Goal: Check status: Check status

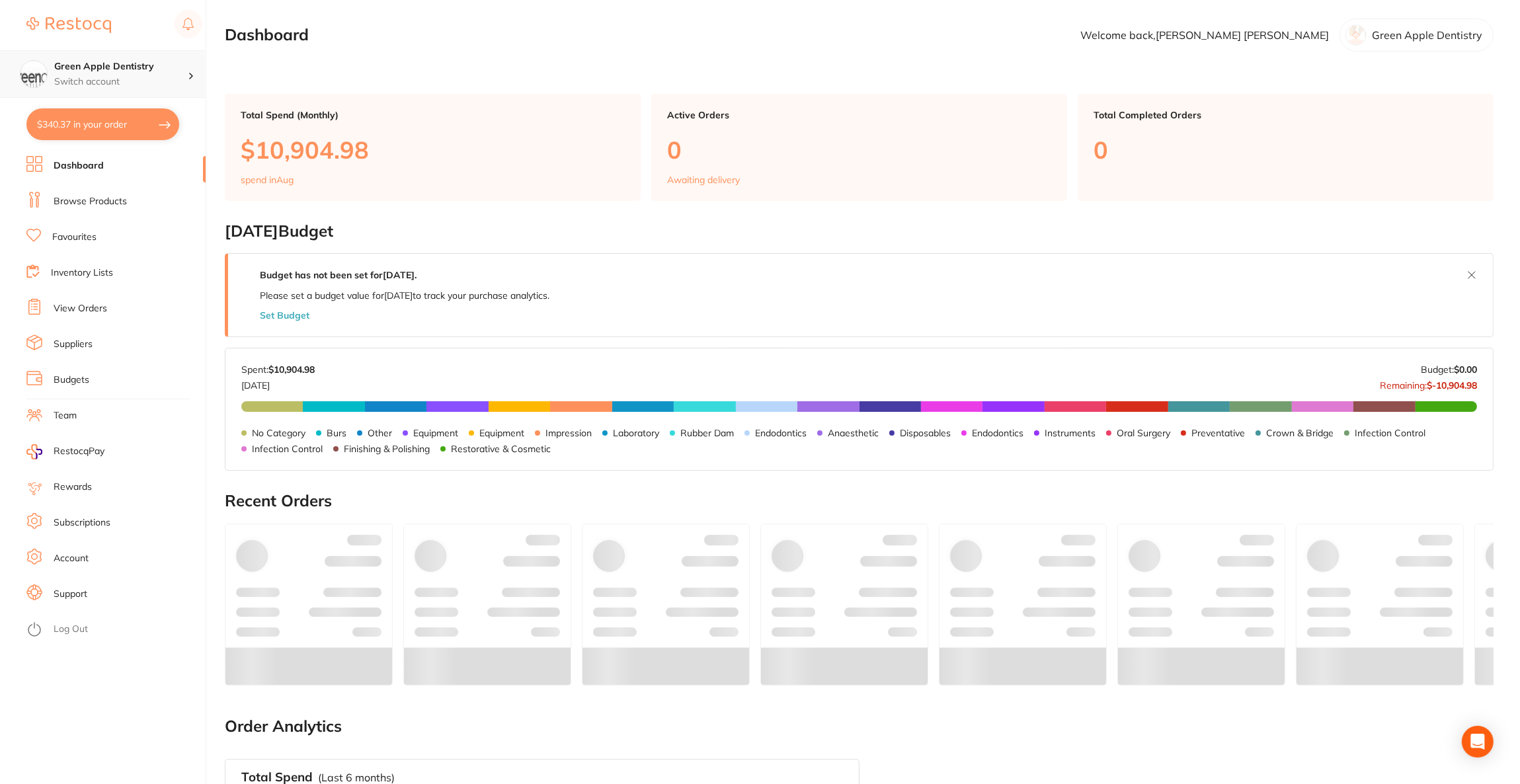
click at [171, 89] on div "Green Apple Dentistry Switch account" at bounding box center [102, 74] width 205 height 48
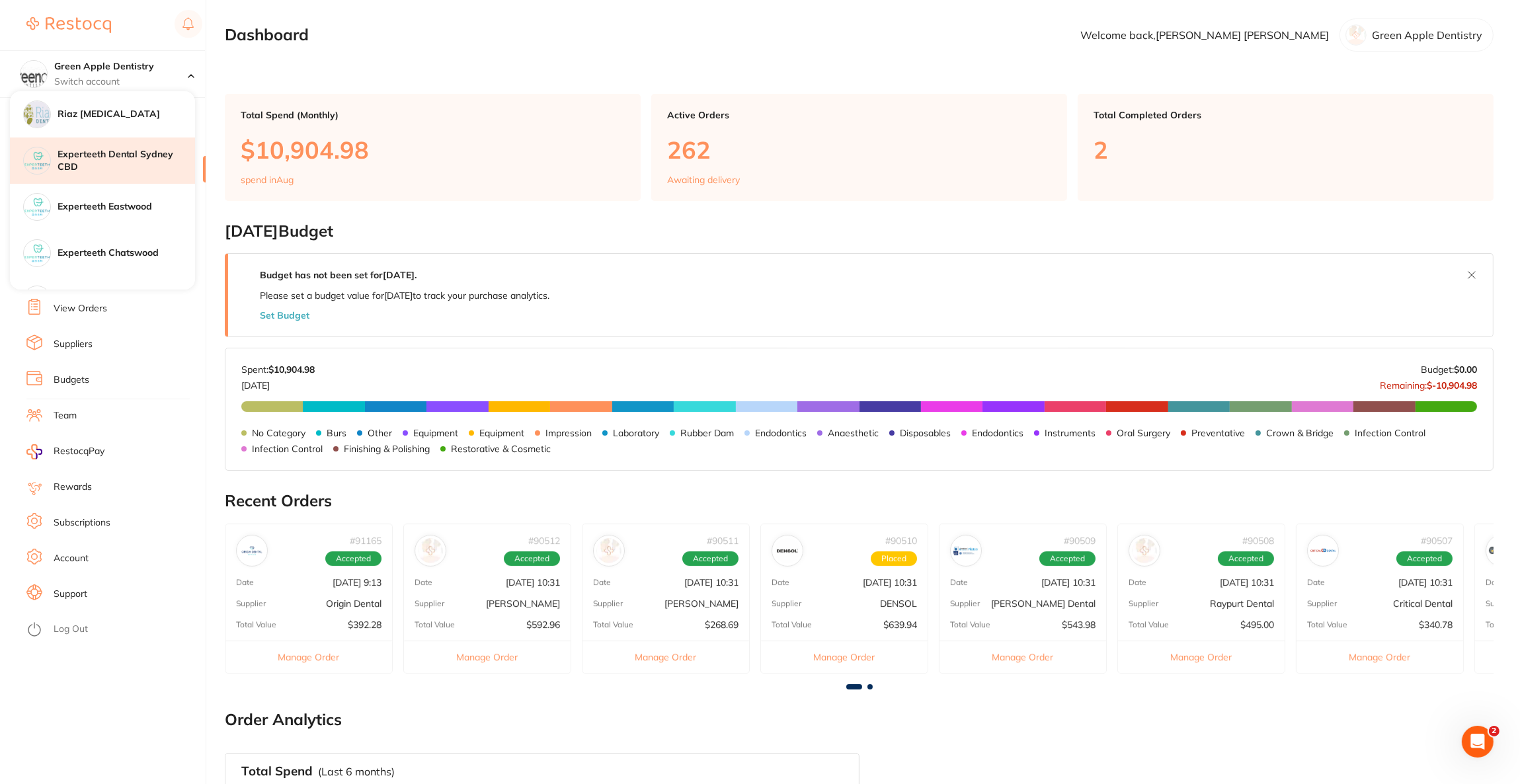
scroll to position [99, 0]
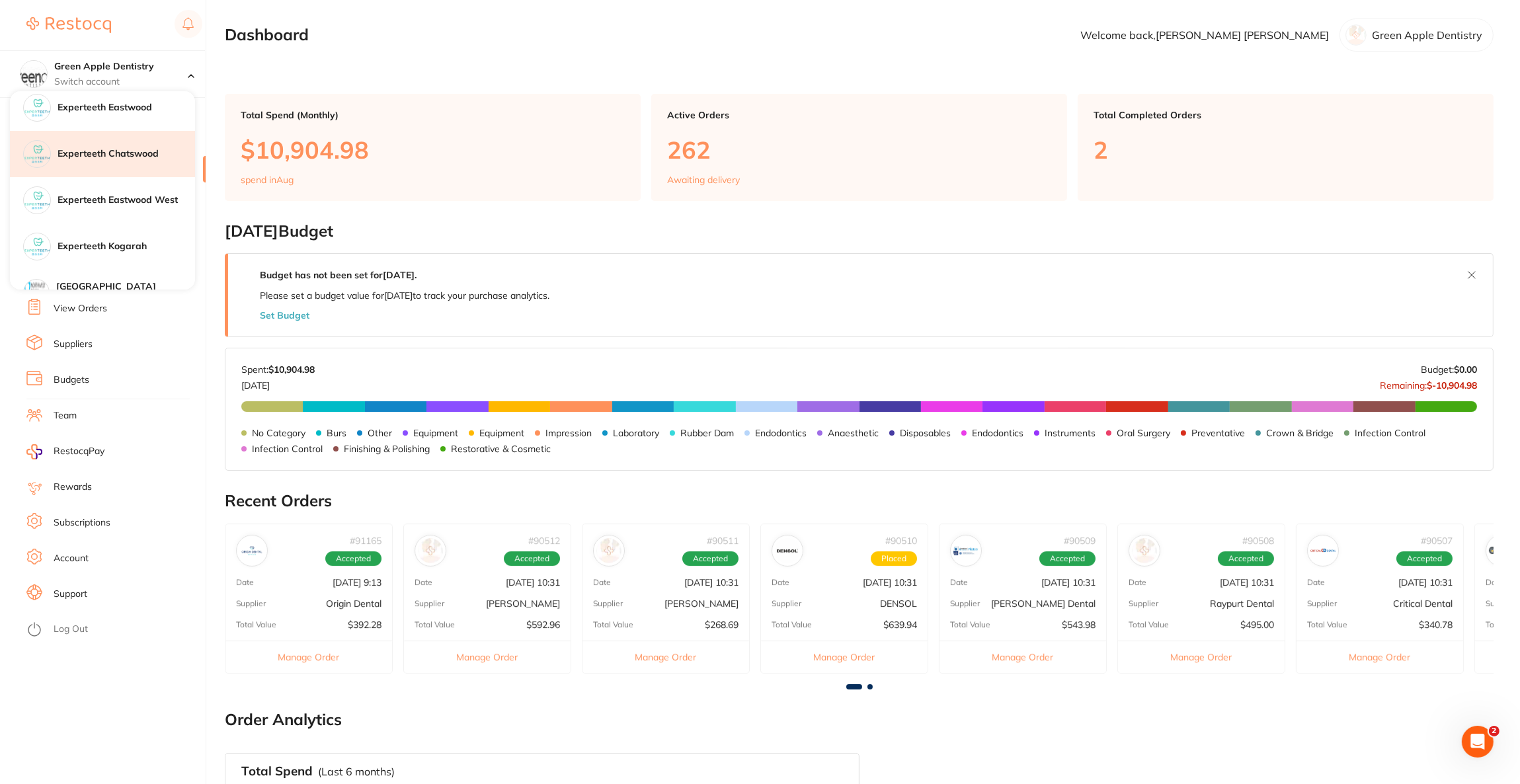
click at [169, 160] on div "Experteeth Chatswood" at bounding box center [102, 154] width 185 height 46
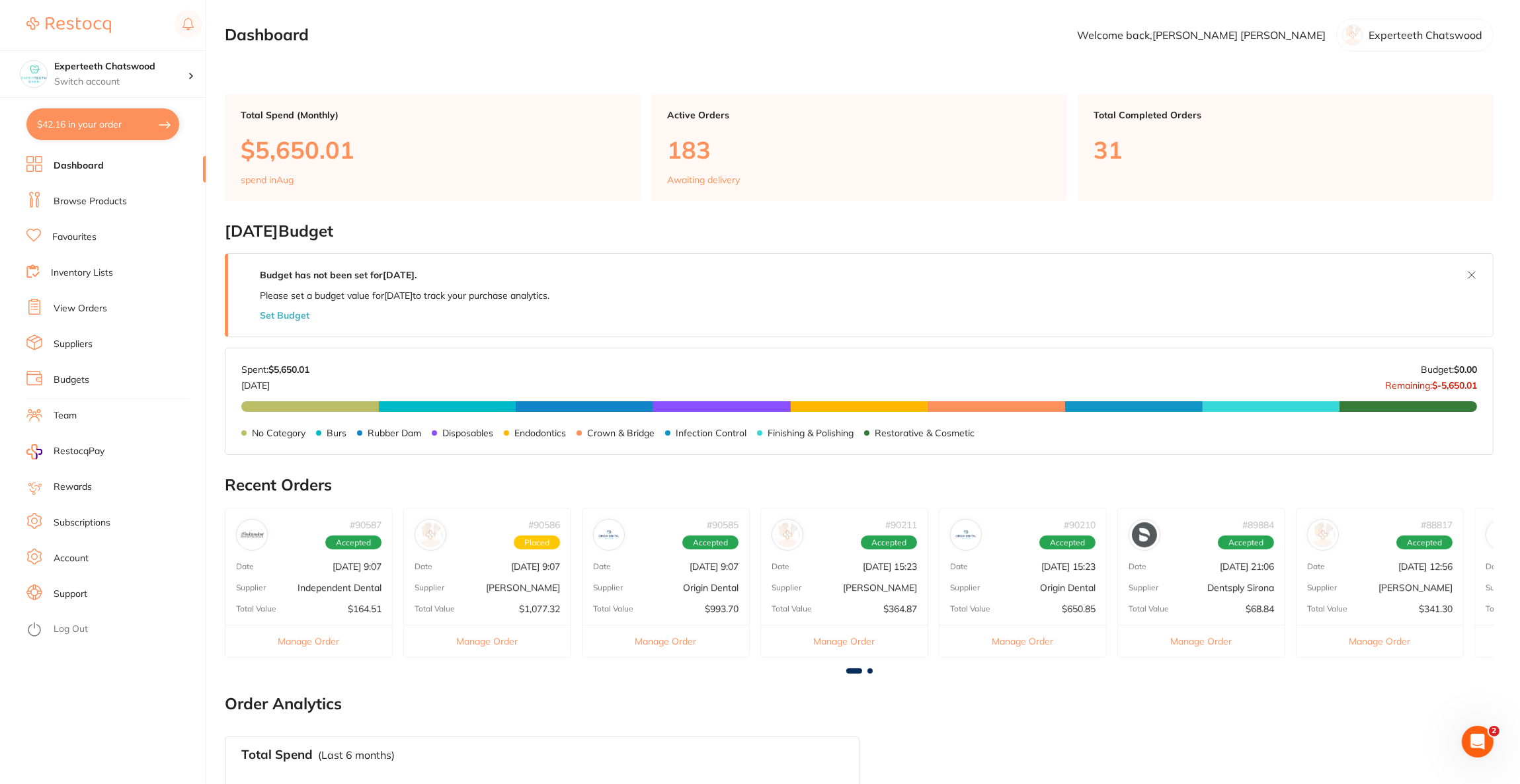
click at [85, 307] on link "View Orders" at bounding box center [80, 308] width 54 height 14
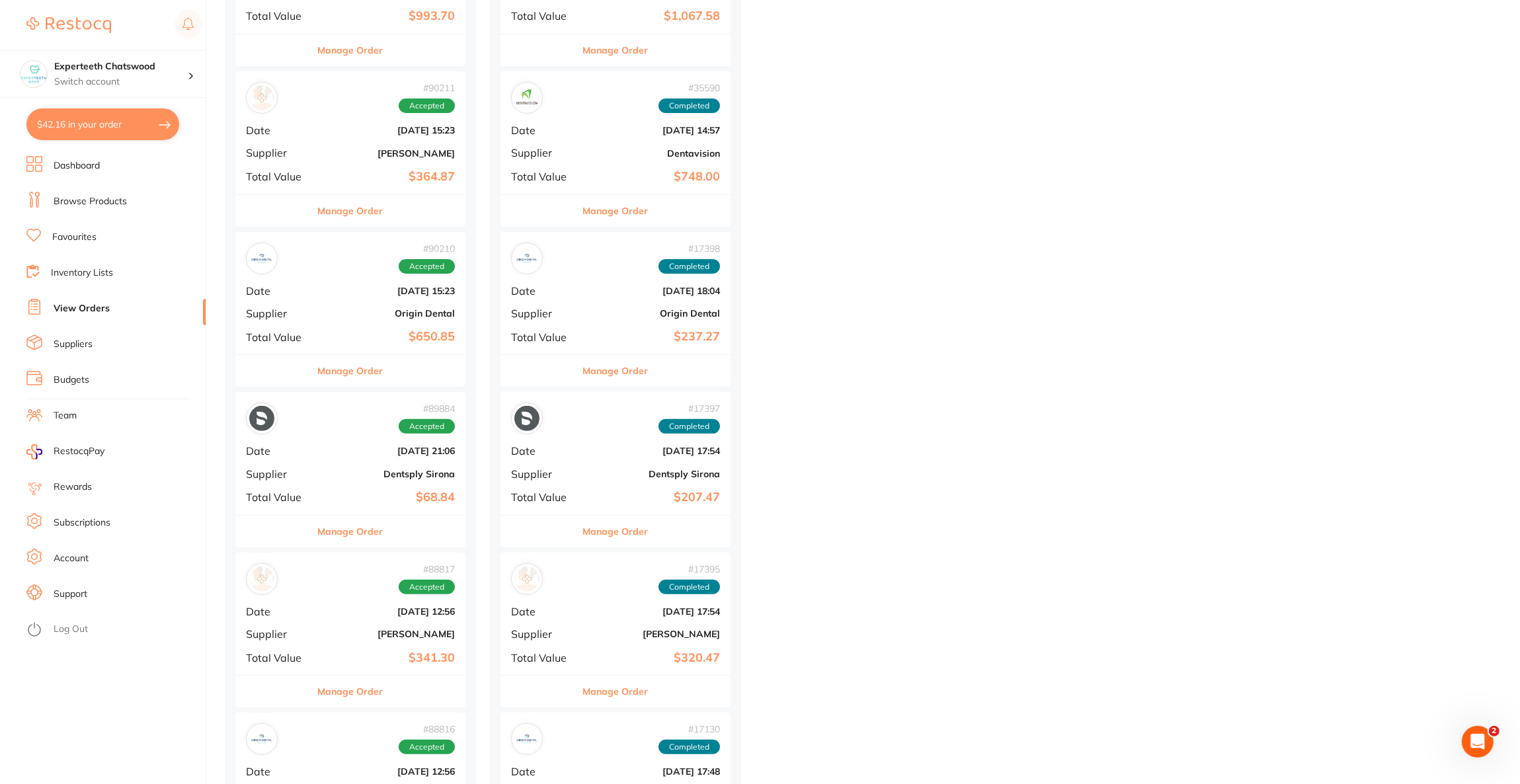
scroll to position [793, 0]
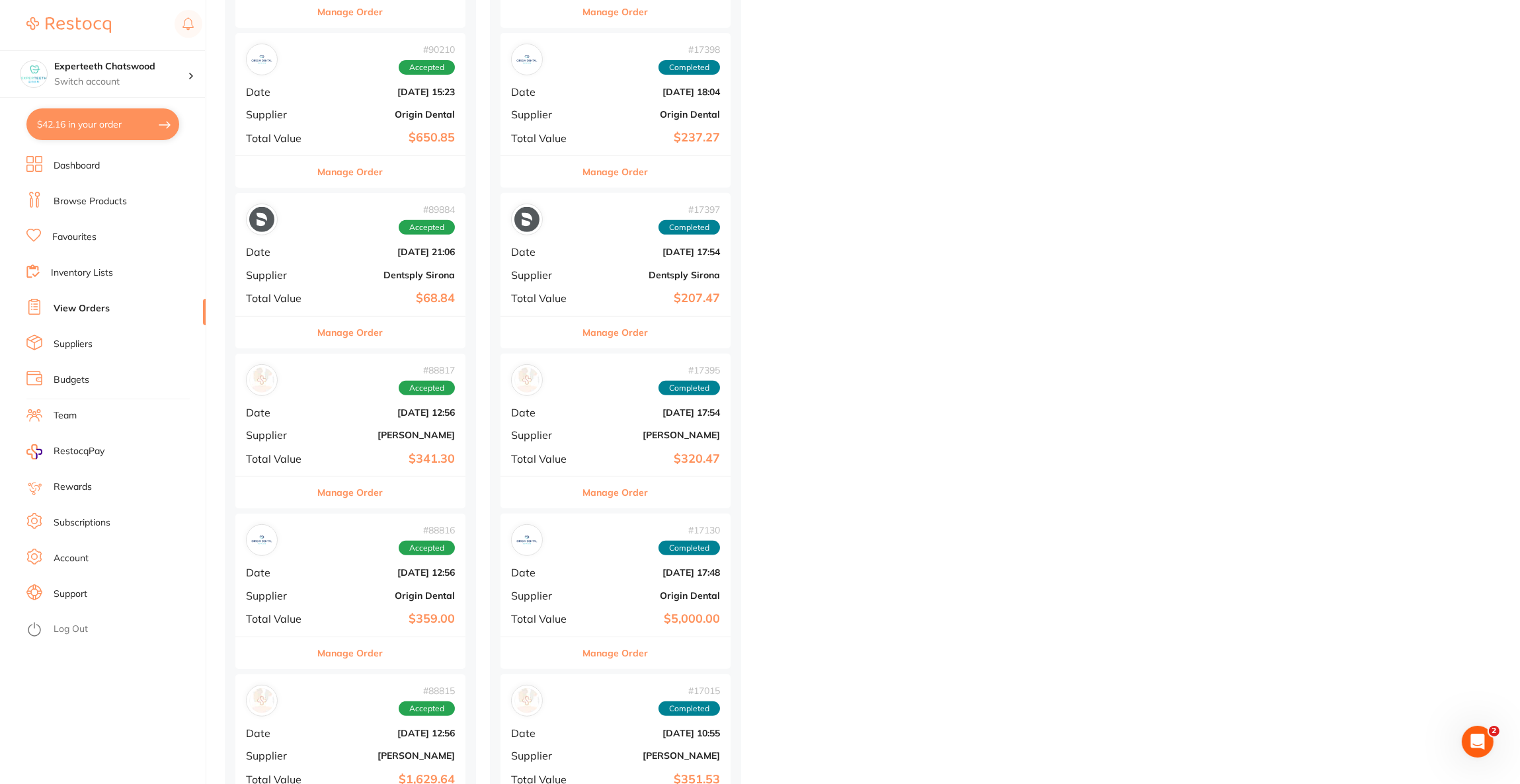
click at [308, 401] on div "# 88817 Accepted Date [DATE] 12:56 Supplier [PERSON_NAME] Total Value $341.30" at bounding box center [351, 414] width 230 height 122
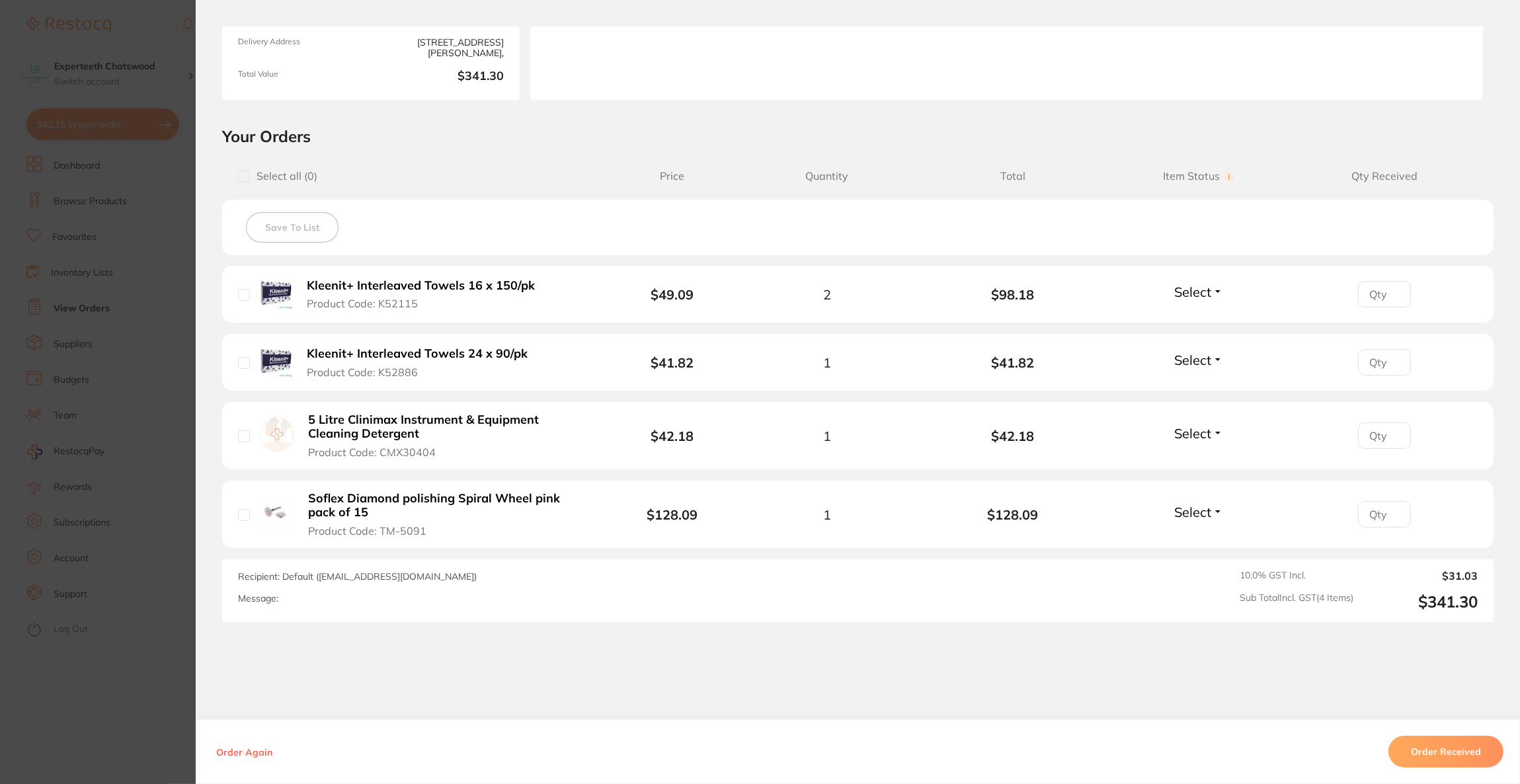
click at [167, 404] on section "Order ID: Restocq- 88817 Order Information Accepted Order Order Date [DATE] 12:…" at bounding box center [760, 392] width 1520 height 784
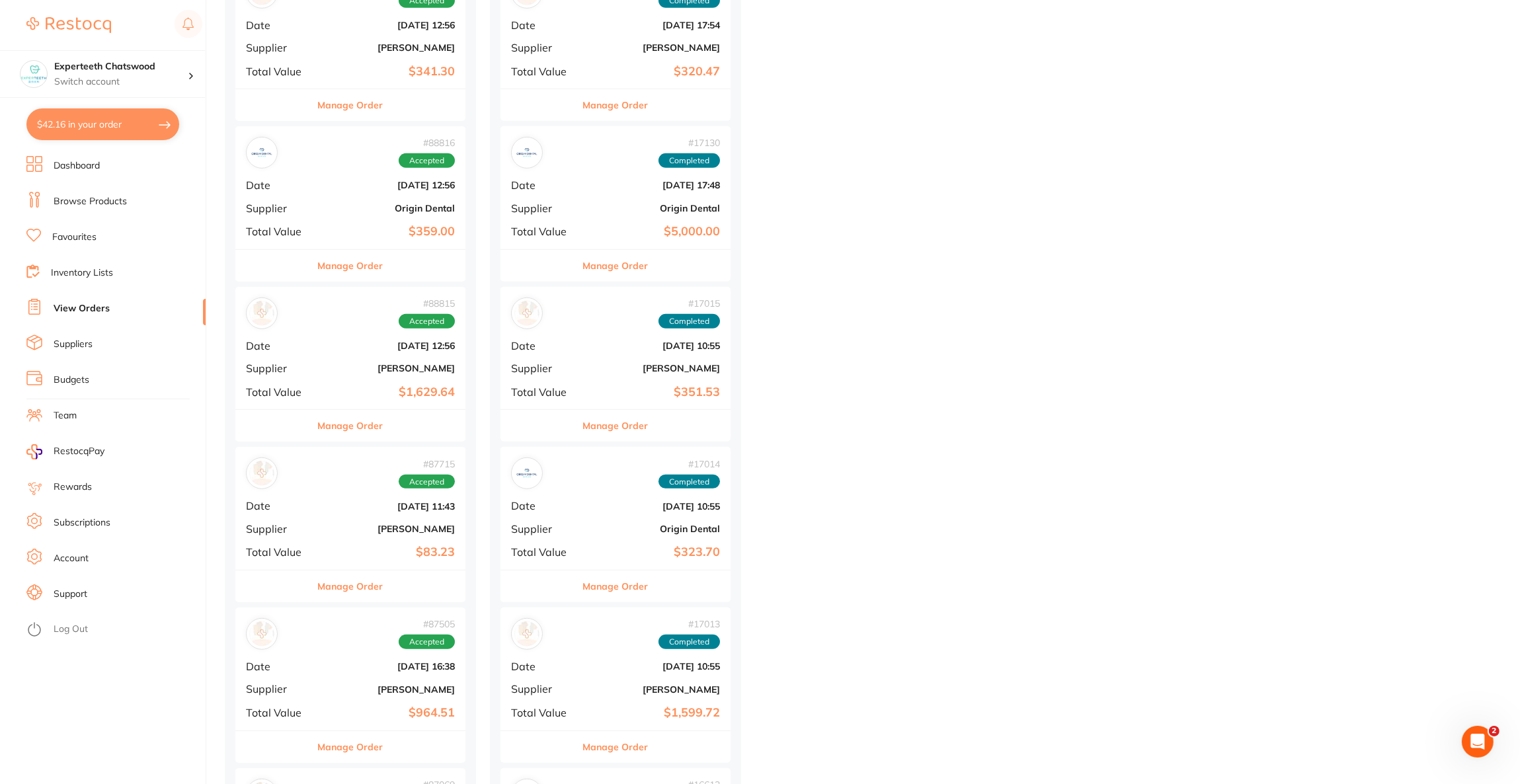
scroll to position [1189, 0]
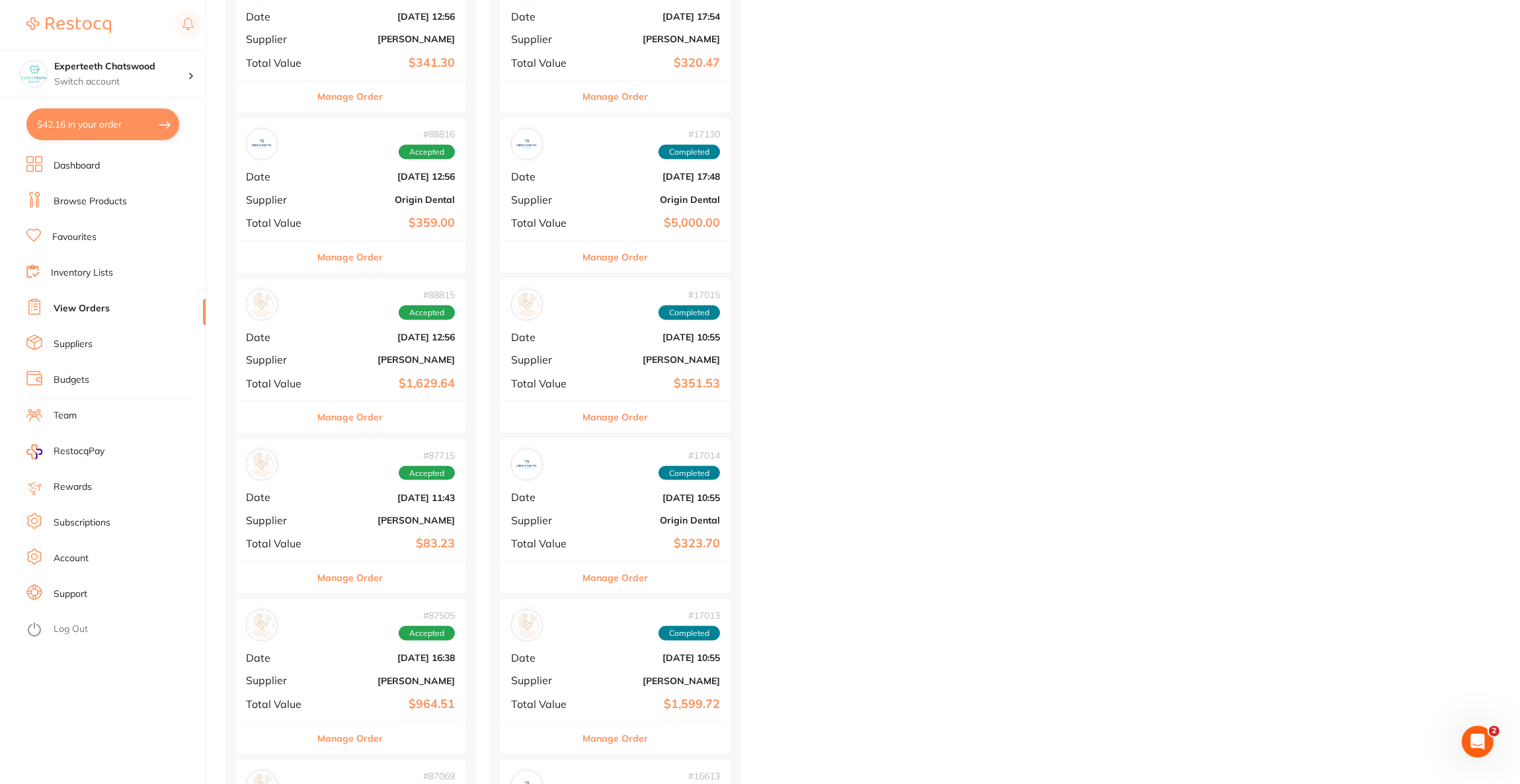
click at [312, 469] on div "# 87715 Accepted" at bounding box center [351, 465] width 209 height 32
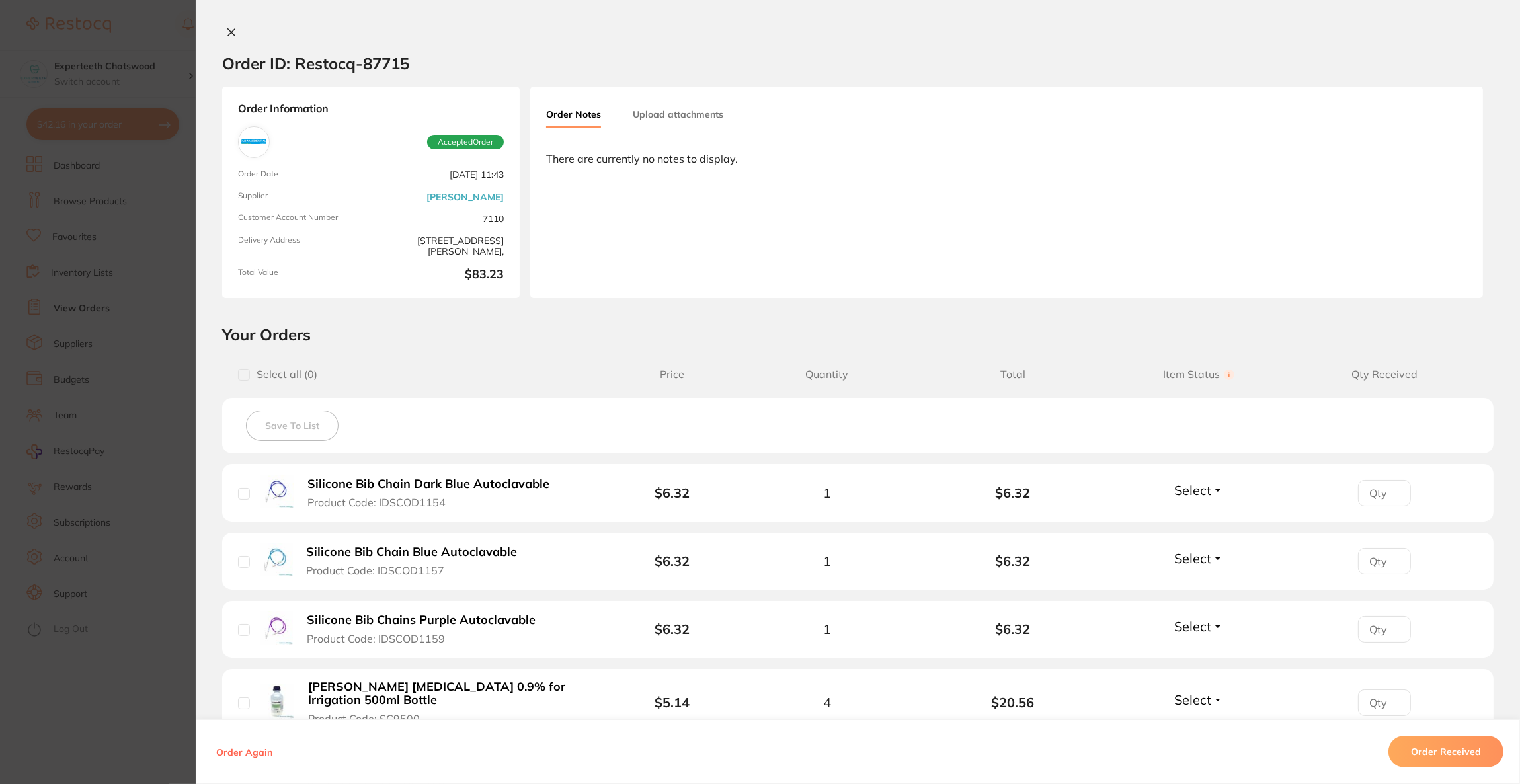
click at [141, 443] on section "Order ID: Restocq- 87715 Order Information Accepted Order Order Date [DATE] 11:…" at bounding box center [760, 392] width 1520 height 784
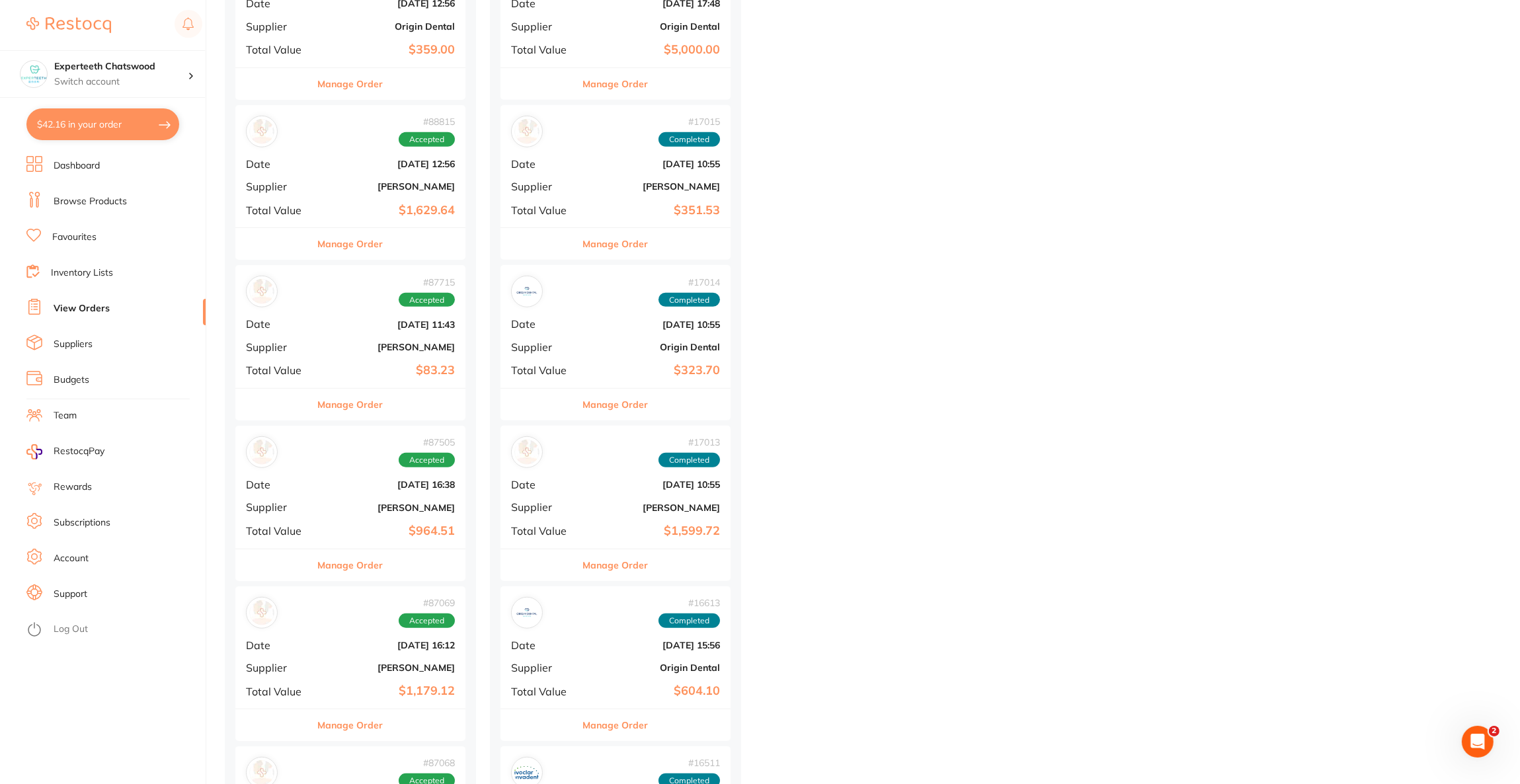
scroll to position [1388, 0]
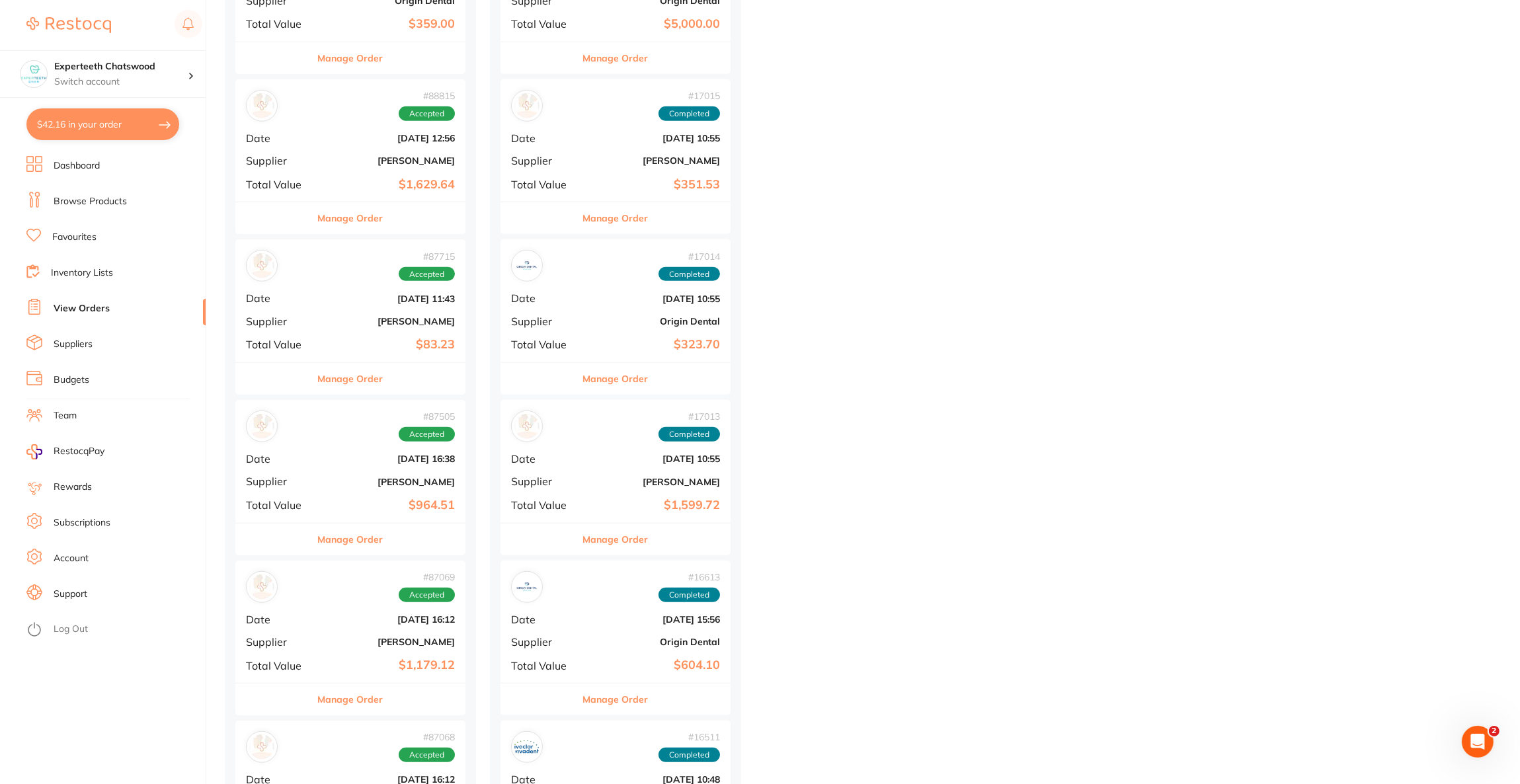
click at [314, 474] on div "# 87505 Accepted Date [DATE] 16:38 Supplier [PERSON_NAME] Total Value $964.51" at bounding box center [351, 461] width 230 height 122
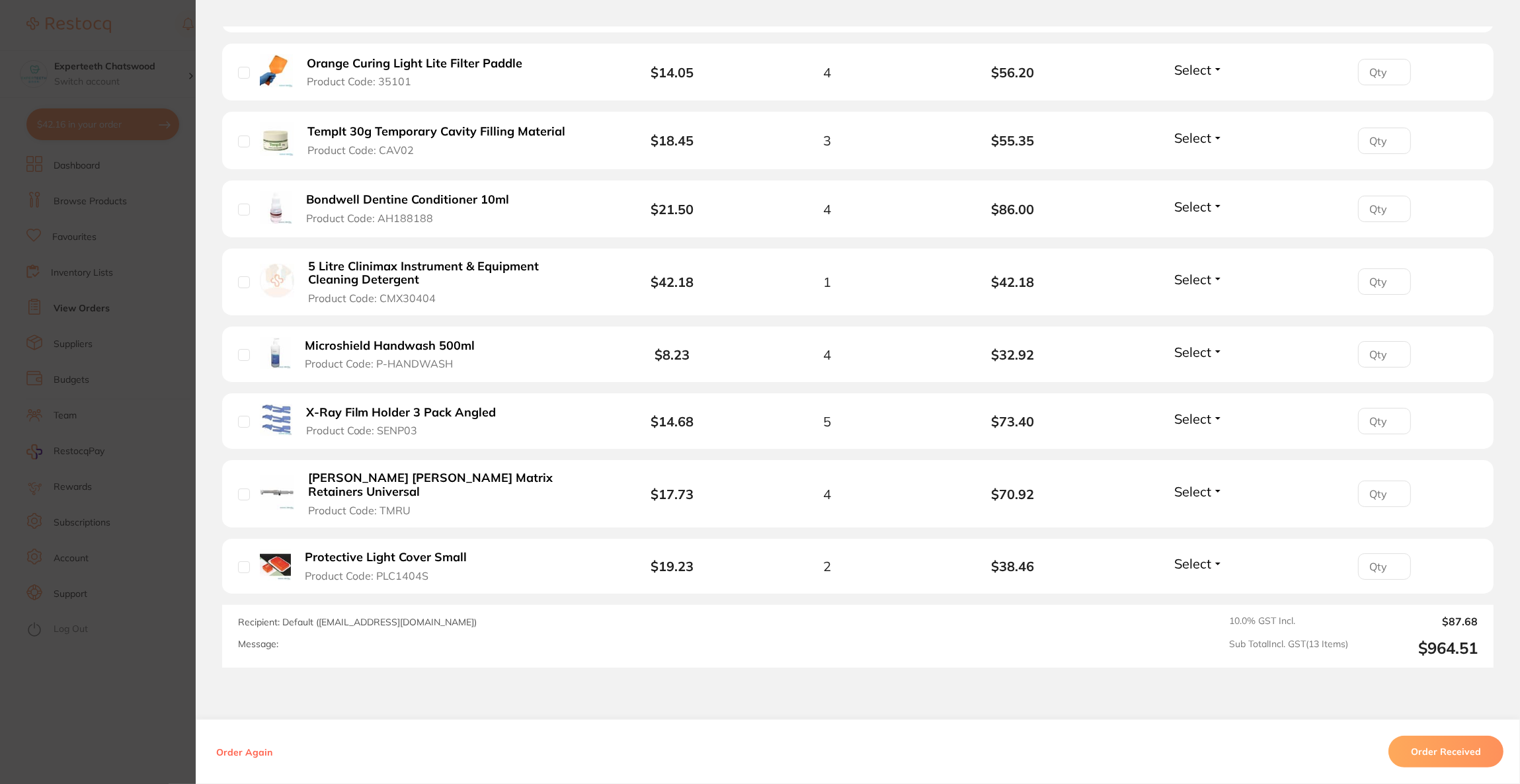
scroll to position [793, 0]
